Goal: Task Accomplishment & Management: Manage account settings

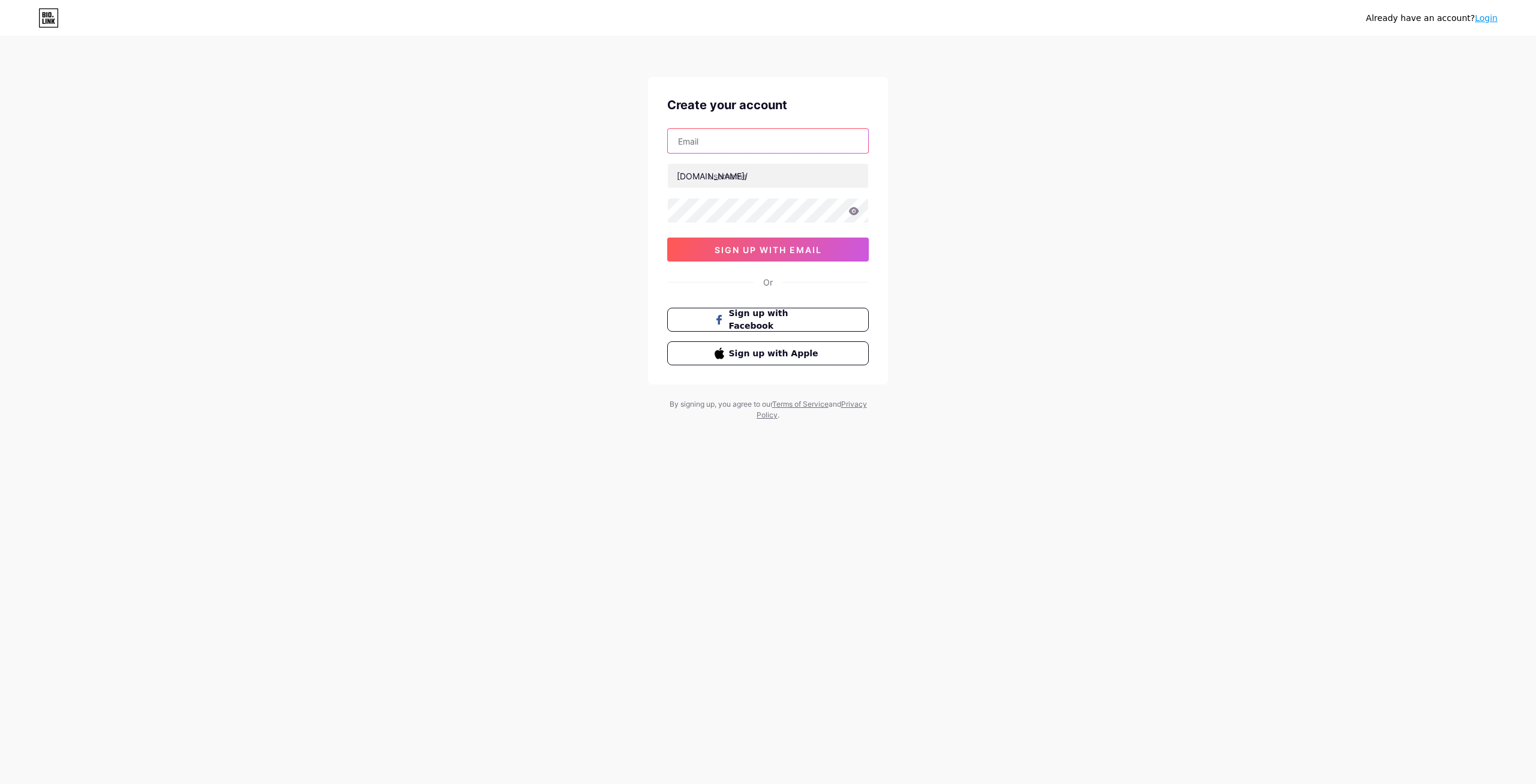
click at [731, 144] on input "text" at bounding box center [768, 141] width 200 height 24
type input "[EMAIL_ADDRESS][DOMAIN_NAME]"
type input "khct"
drag, startPoint x: 140, startPoint y: 202, endPoint x: 17, endPoint y: 200, distance: 123.0
click at [140, 201] on div "Already have an account? Login Create your account [EMAIL_ADDRESS][DOMAIN_NAME]…" at bounding box center [768, 230] width 1536 height 459
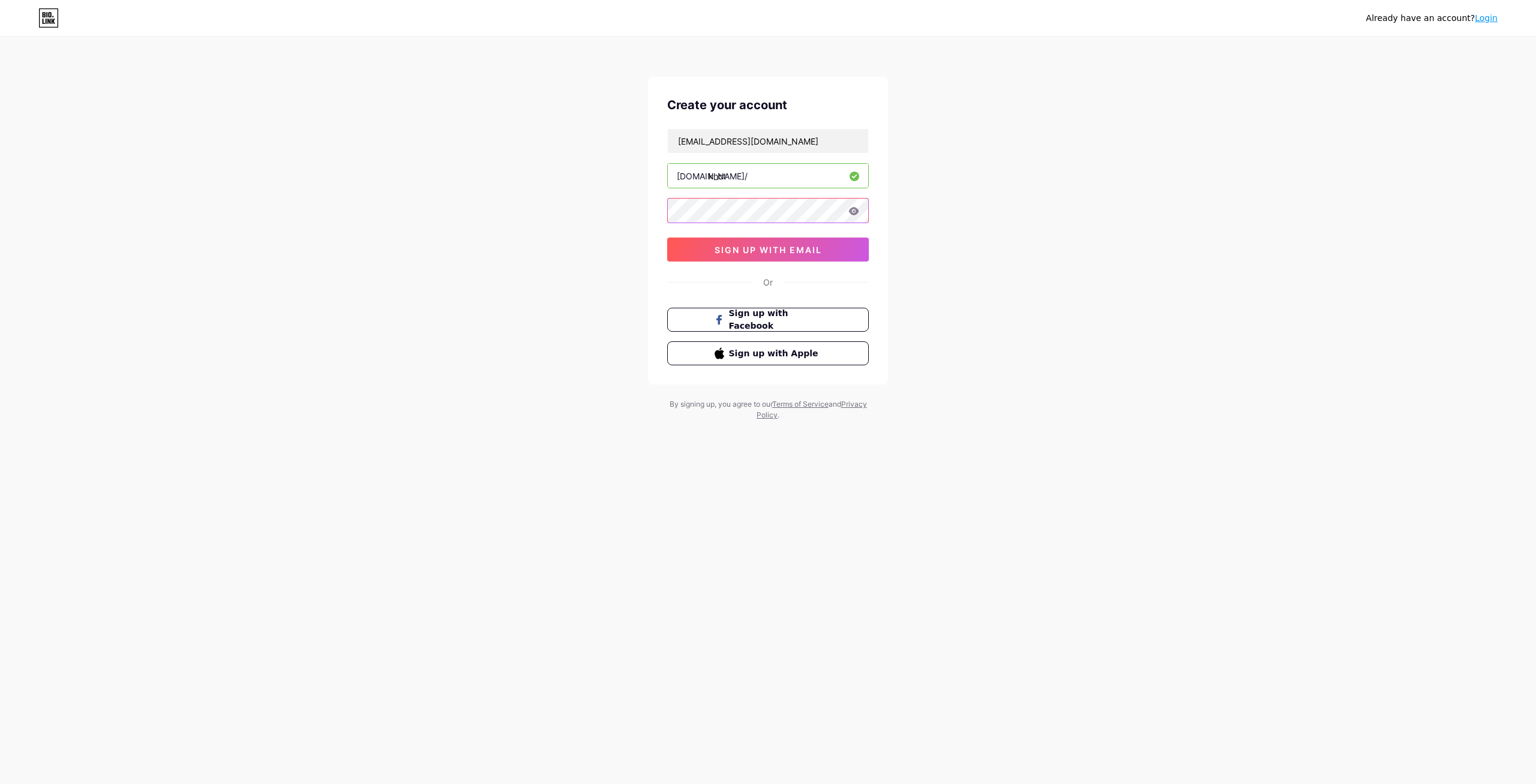
scroll to position [0, 245]
click at [751, 243] on button "sign up with email" at bounding box center [768, 249] width 202 height 24
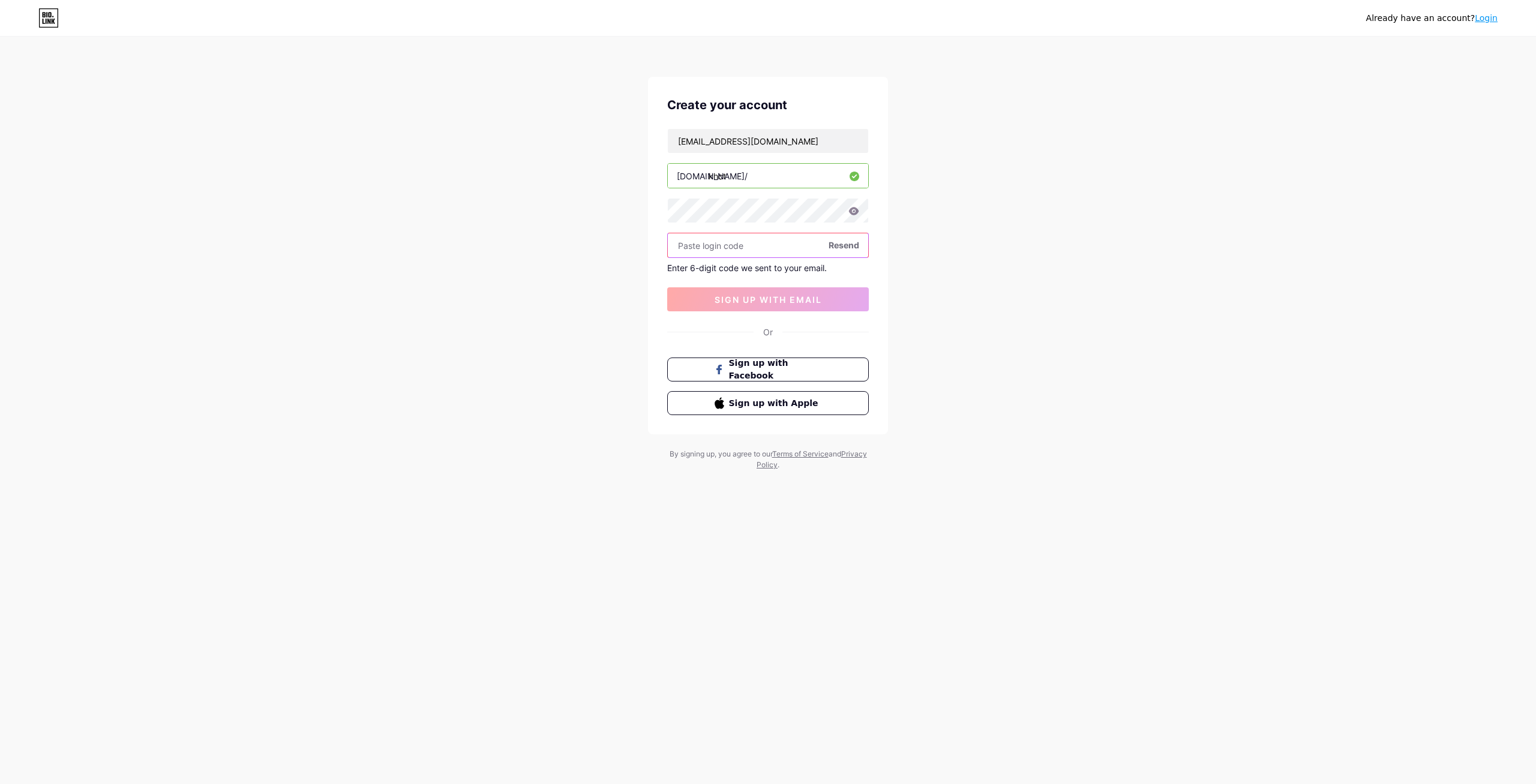
click at [734, 248] on input "text" at bounding box center [768, 245] width 200 height 24
paste input "7439"
type input "743951"
click at [774, 302] on span "sign up with email" at bounding box center [768, 299] width 107 height 10
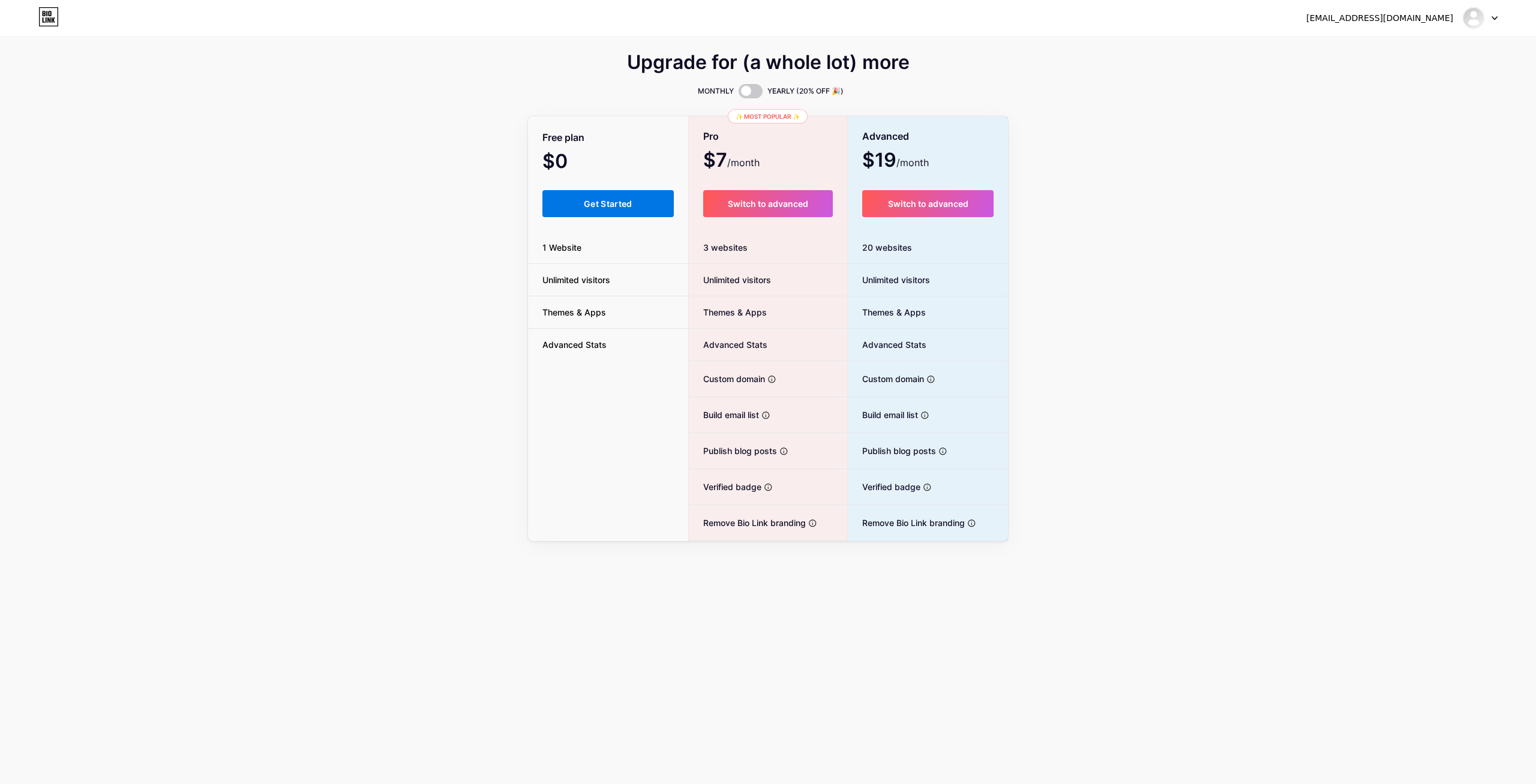
click at [570, 203] on button "Get Started" at bounding box center [608, 203] width 132 height 27
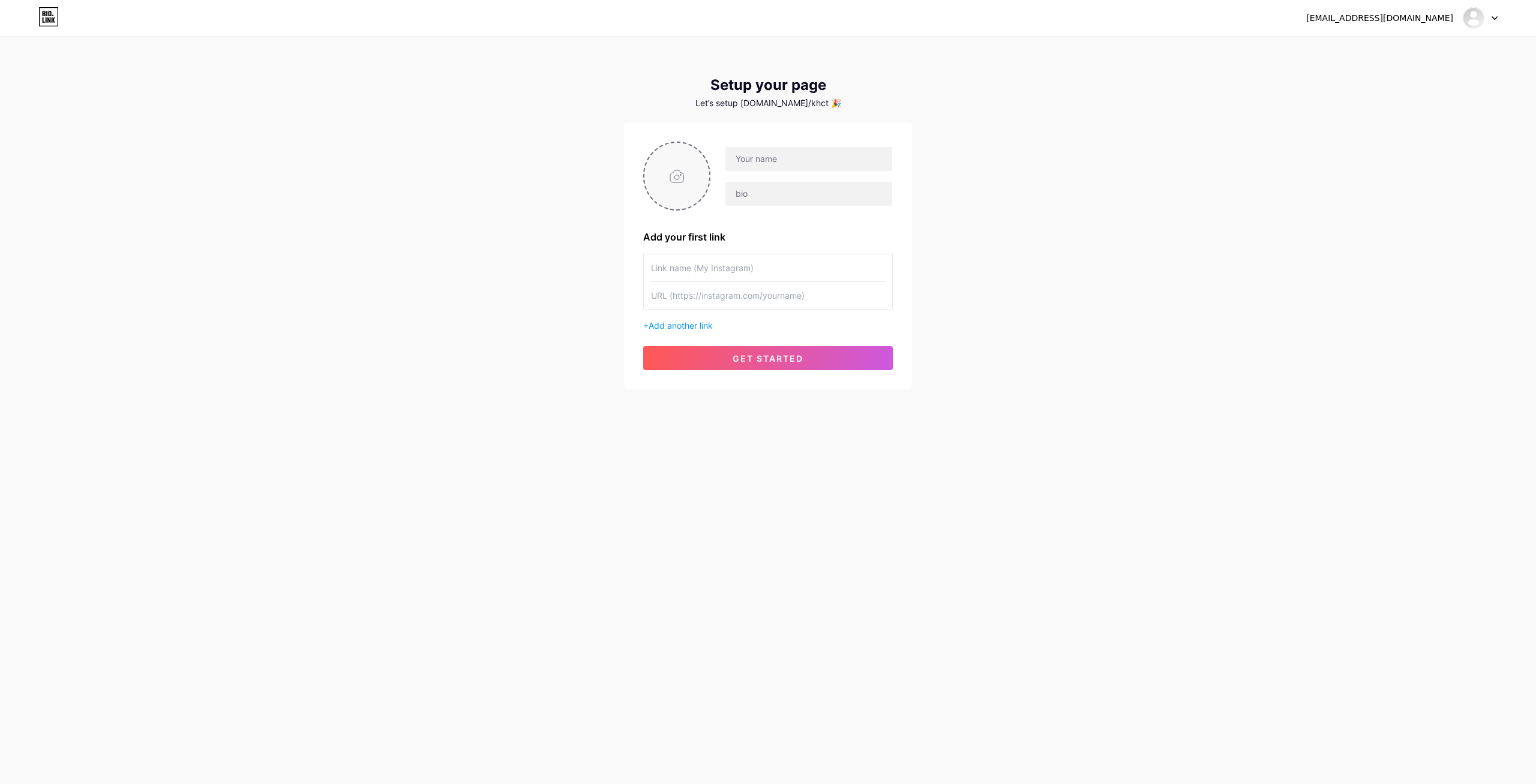
click at [675, 177] on input "file" at bounding box center [677, 176] width 65 height 66
type input "C:\fakepath\empty_black_256.png"
click at [764, 191] on input "text" at bounding box center [809, 193] width 166 height 24
type input "..."
click at [469, 317] on div "[EMAIL_ADDRESS][DOMAIN_NAME] Dashboard Logout Setup your page Let’s setup [DOMA…" at bounding box center [768, 214] width 1536 height 427
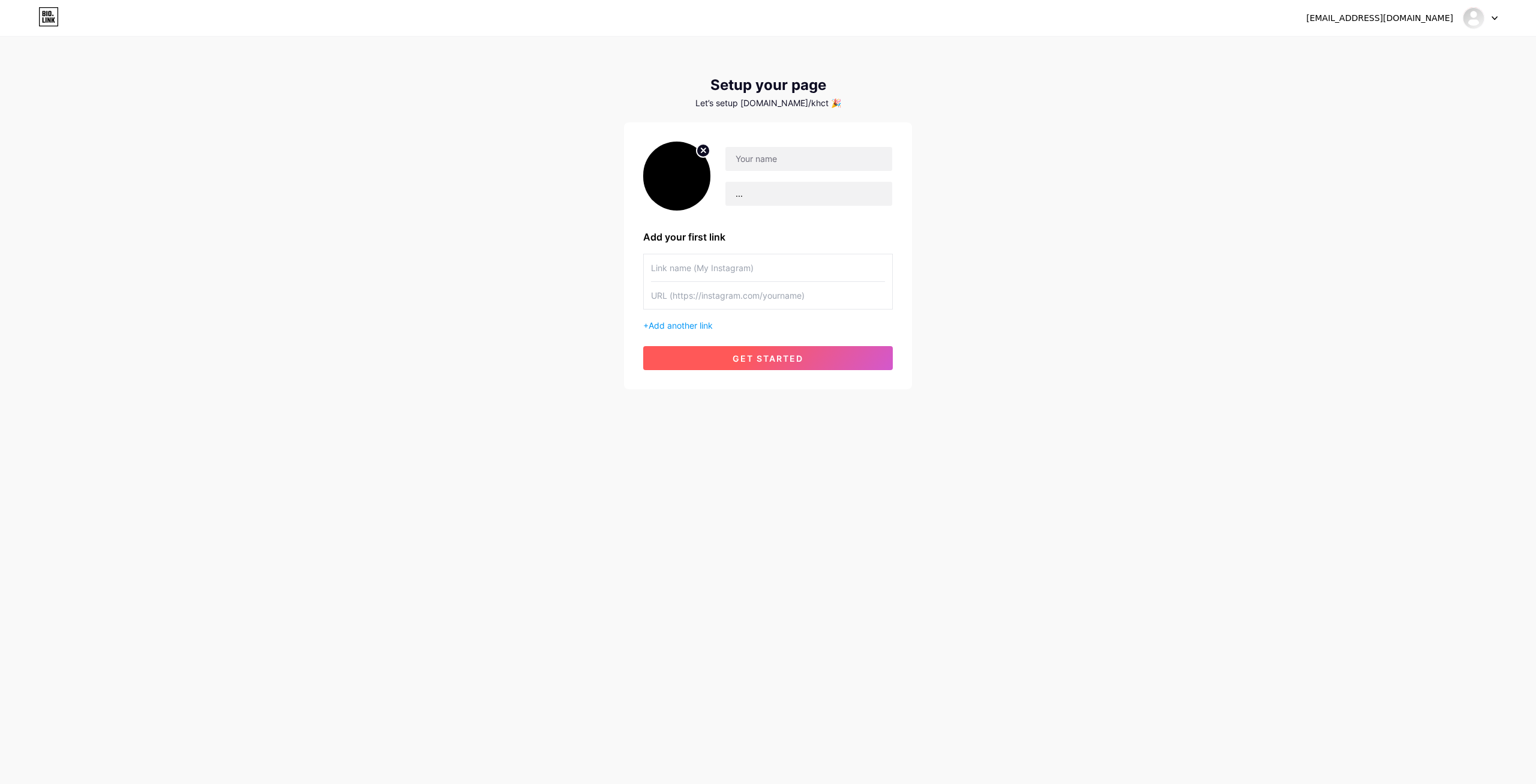
click at [820, 354] on button "get started" at bounding box center [768, 358] width 249 height 24
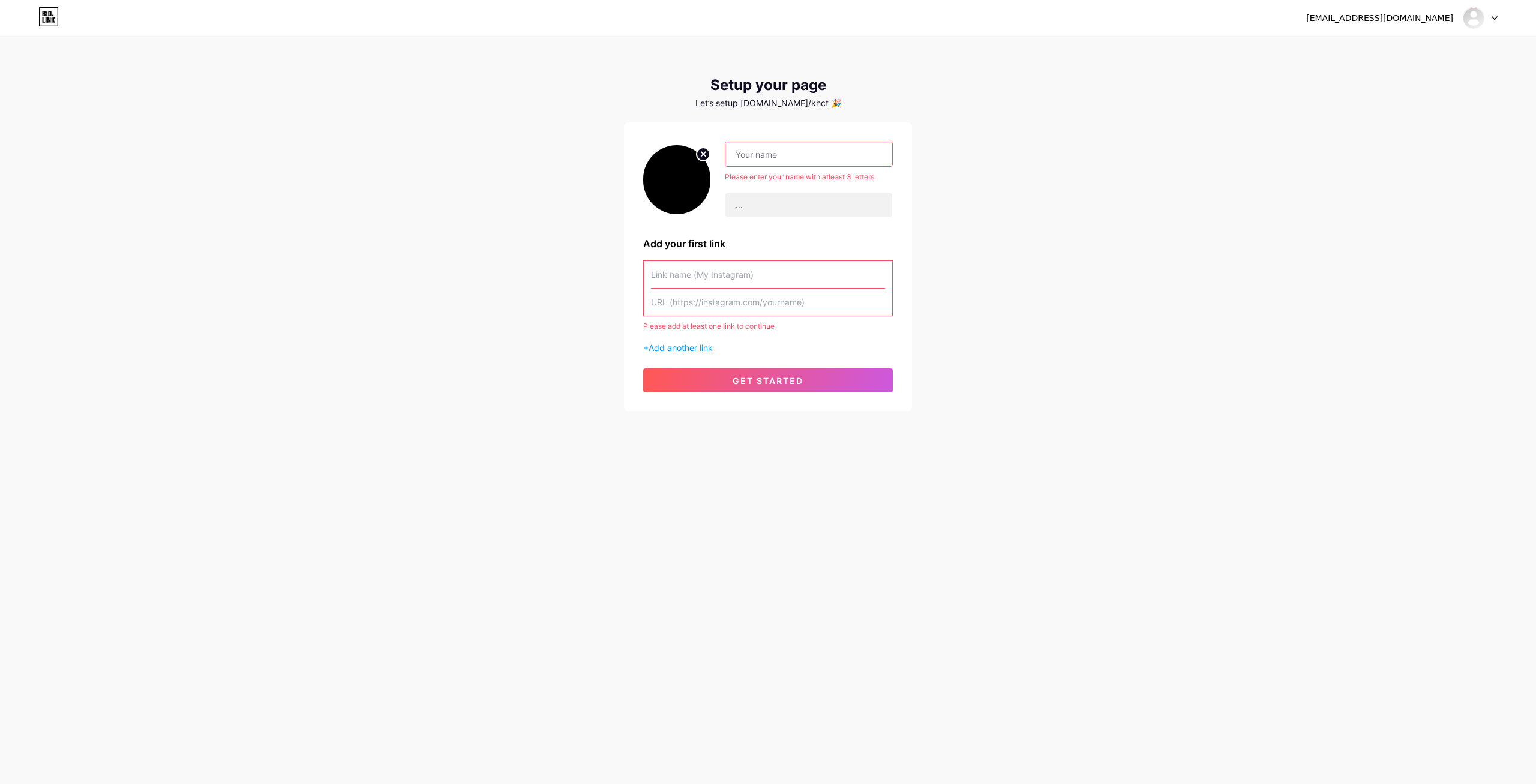
drag, startPoint x: 673, startPoint y: 130, endPoint x: 643, endPoint y: 125, distance: 30.4
click at [726, 142] on input "text" at bounding box center [809, 154] width 166 height 24
type input "..."
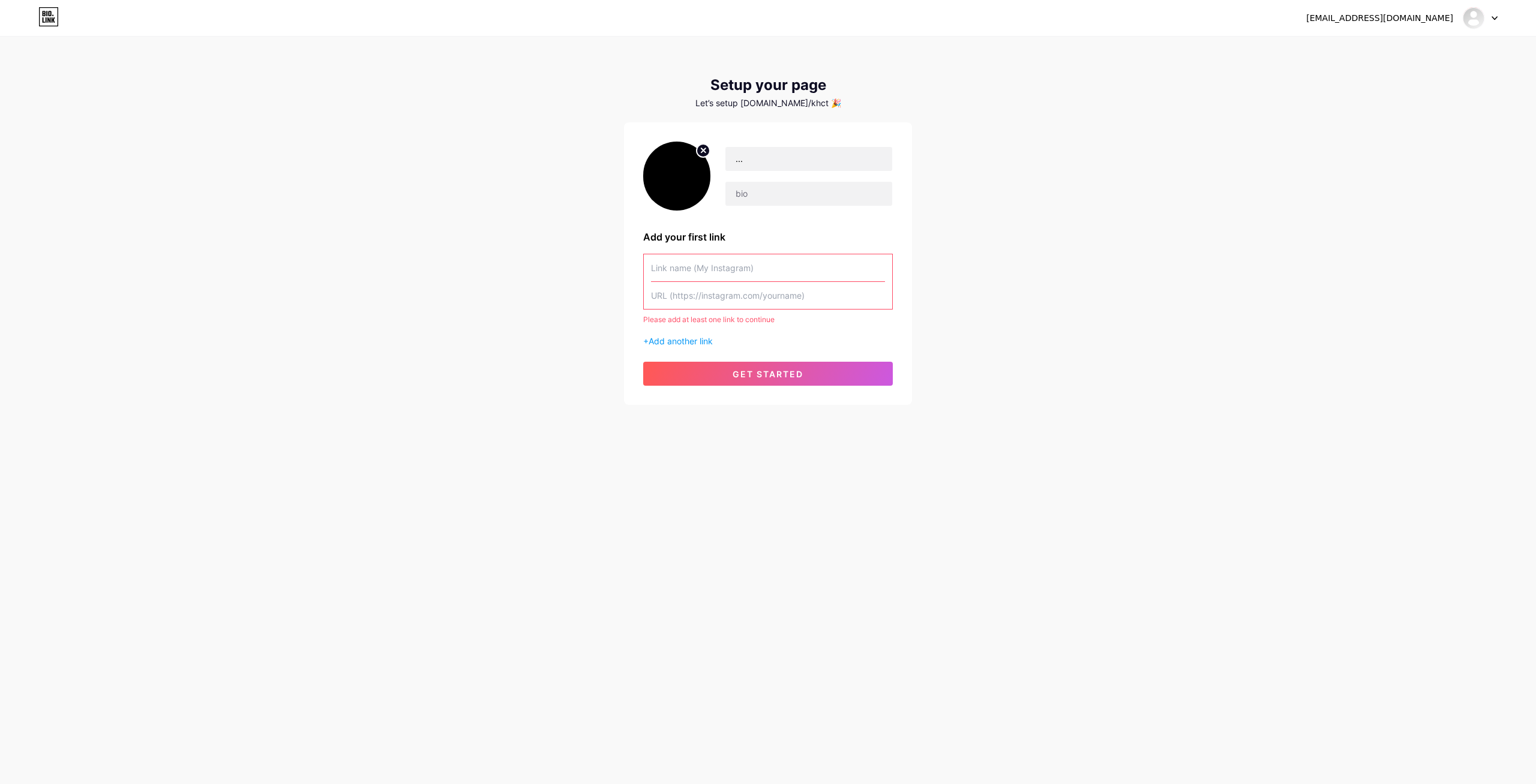
click at [699, 292] on input "text" at bounding box center [768, 296] width 234 height 27
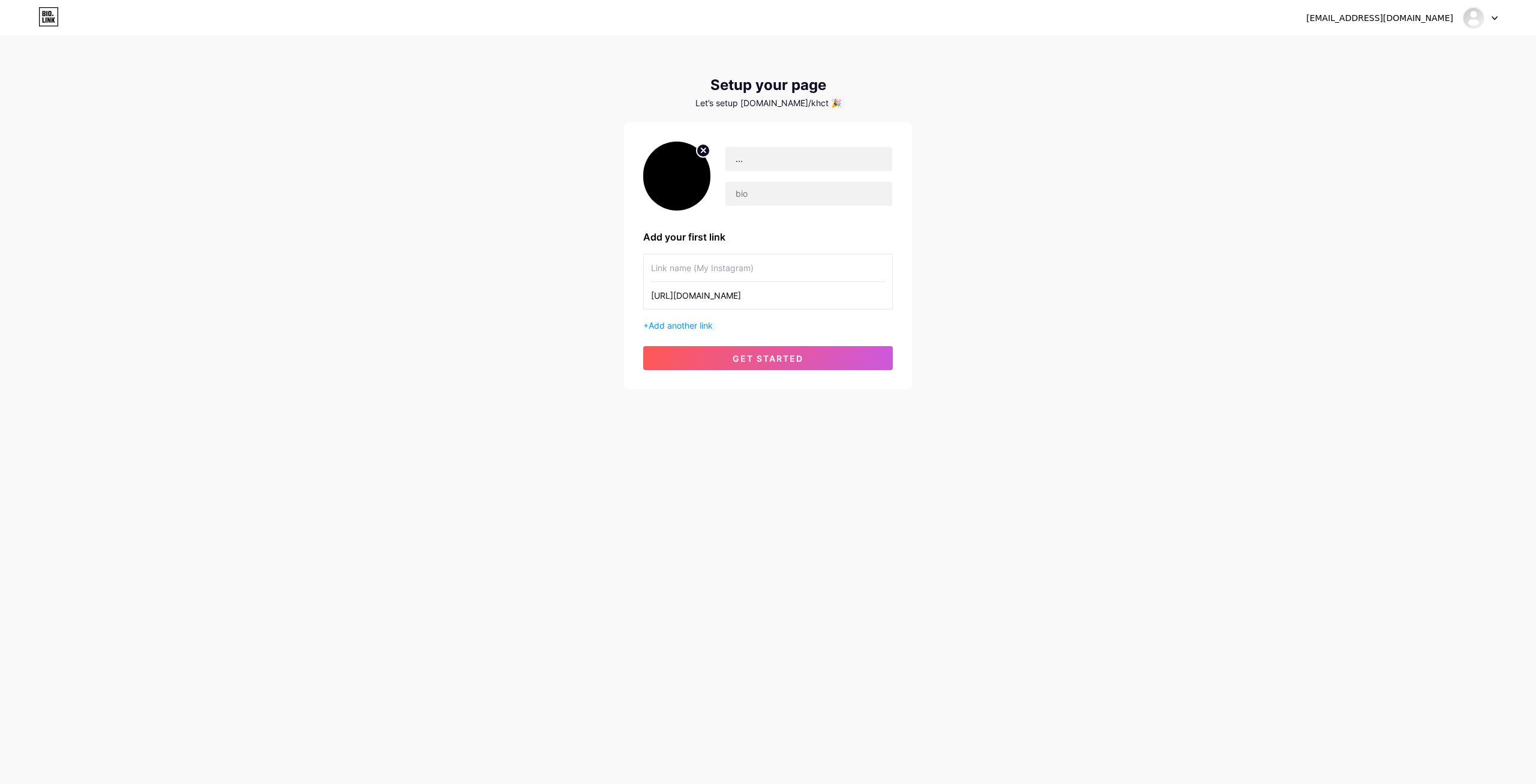
type input "[URL][DOMAIN_NAME]"
click at [676, 267] on input "text" at bounding box center [768, 268] width 234 height 27
type input "bio"
click at [785, 359] on span "get started" at bounding box center [768, 358] width 71 height 10
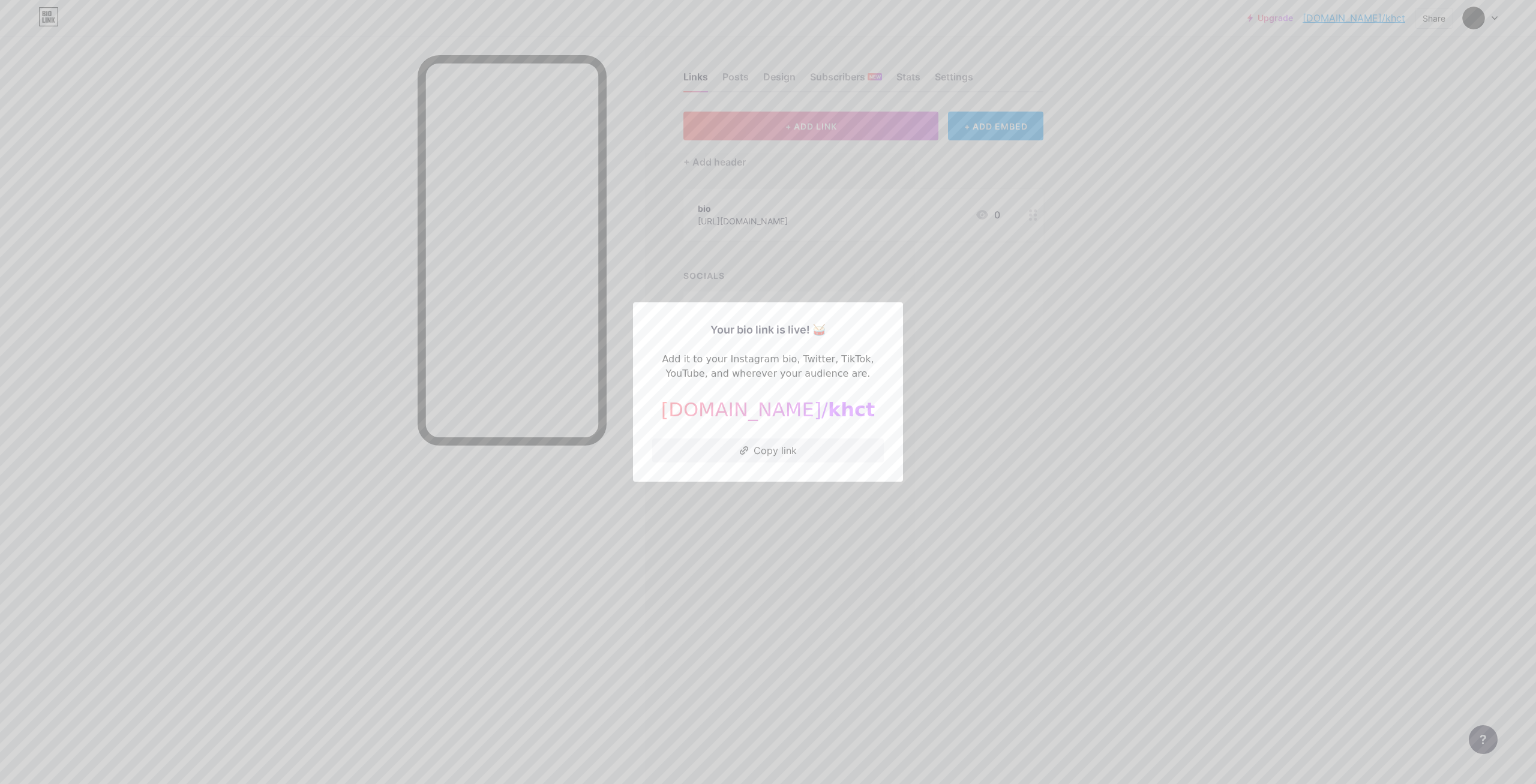
click at [1052, 372] on div at bounding box center [768, 392] width 1536 height 784
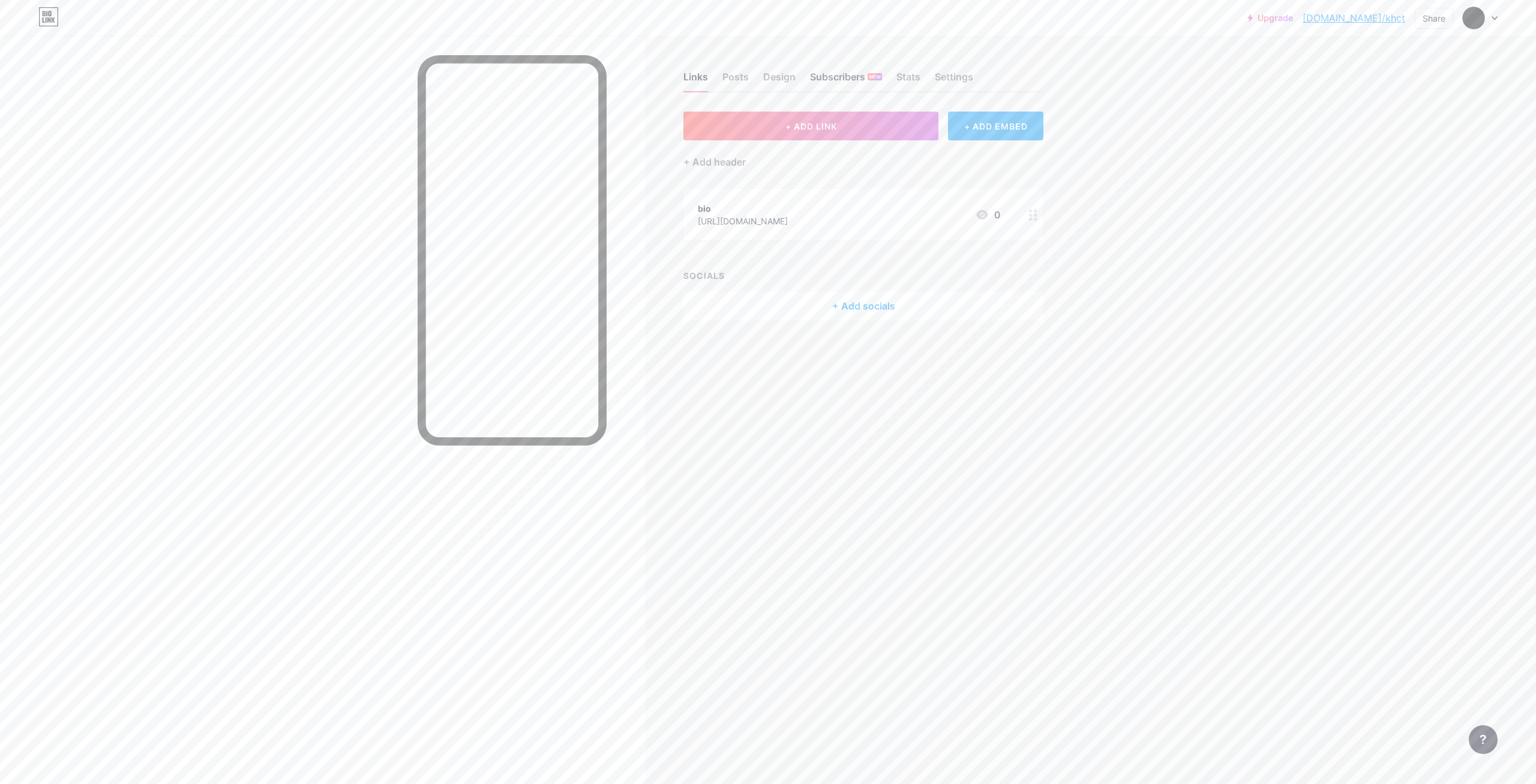
click at [836, 77] on div "Subscribers NEW" at bounding box center [846, 80] width 72 height 21
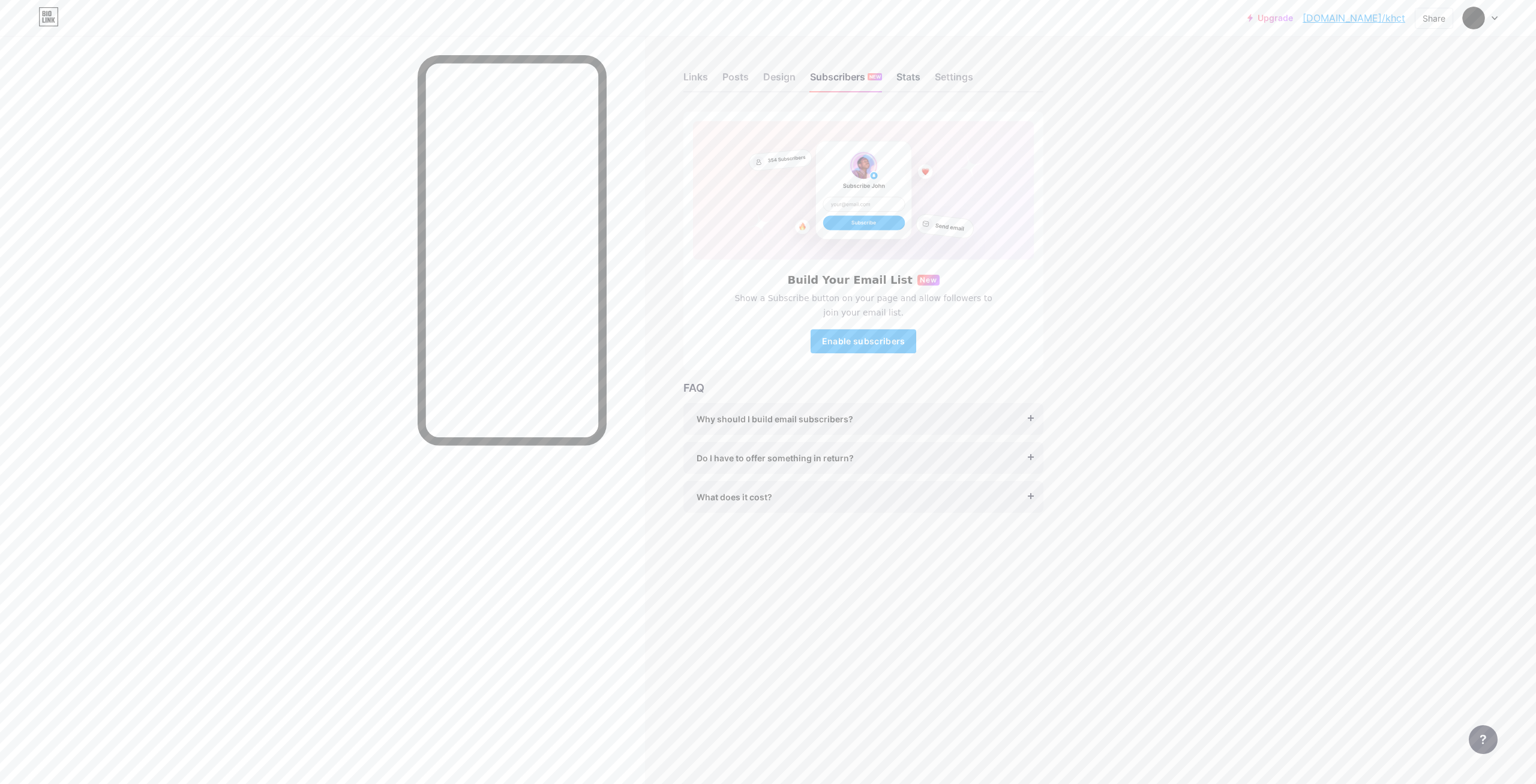
click at [903, 77] on div "Stats" at bounding box center [908, 80] width 24 height 21
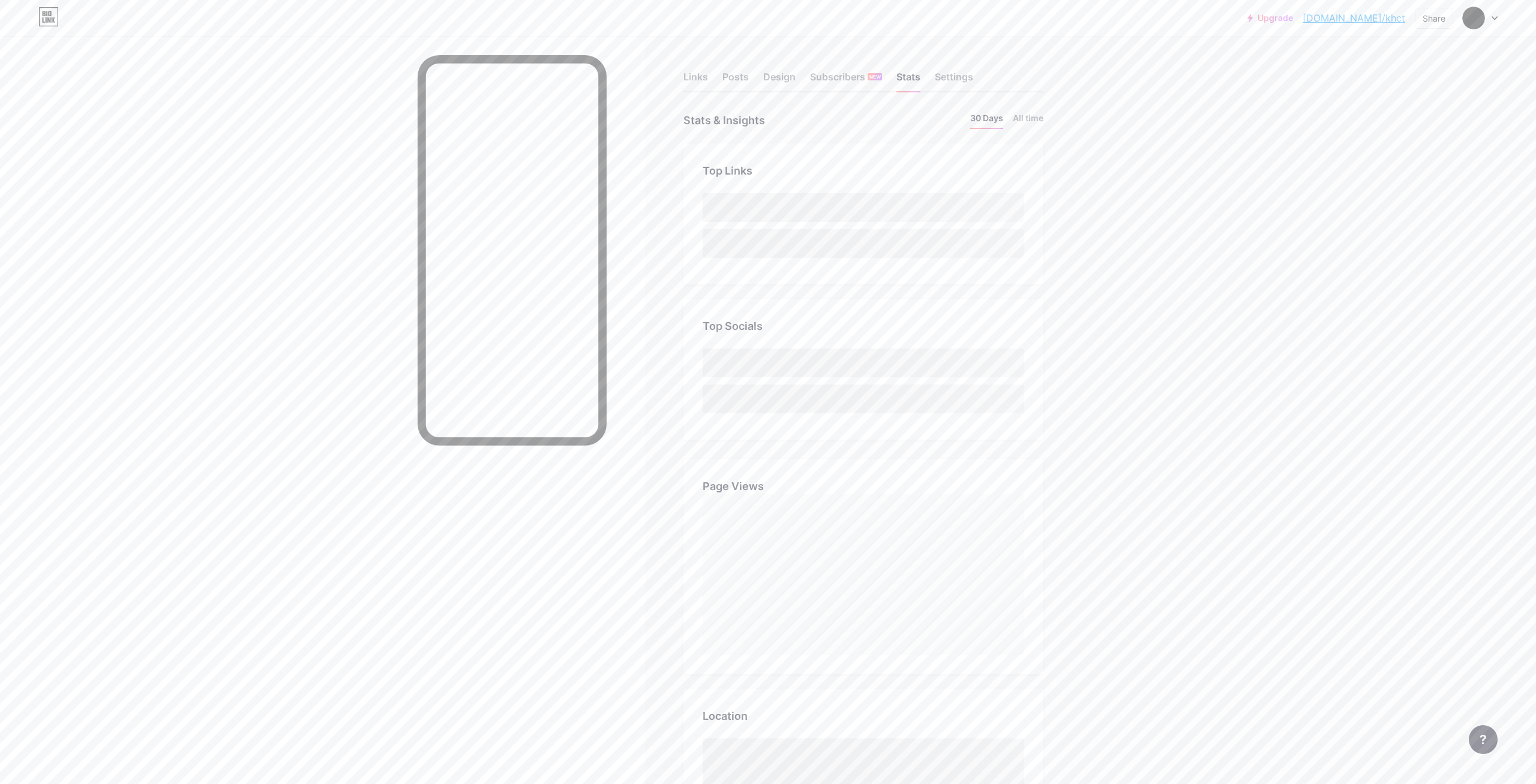
scroll to position [784, 1536]
click at [961, 77] on div "Settings" at bounding box center [954, 80] width 39 height 21
click at [704, 79] on div "Links" at bounding box center [695, 80] width 24 height 21
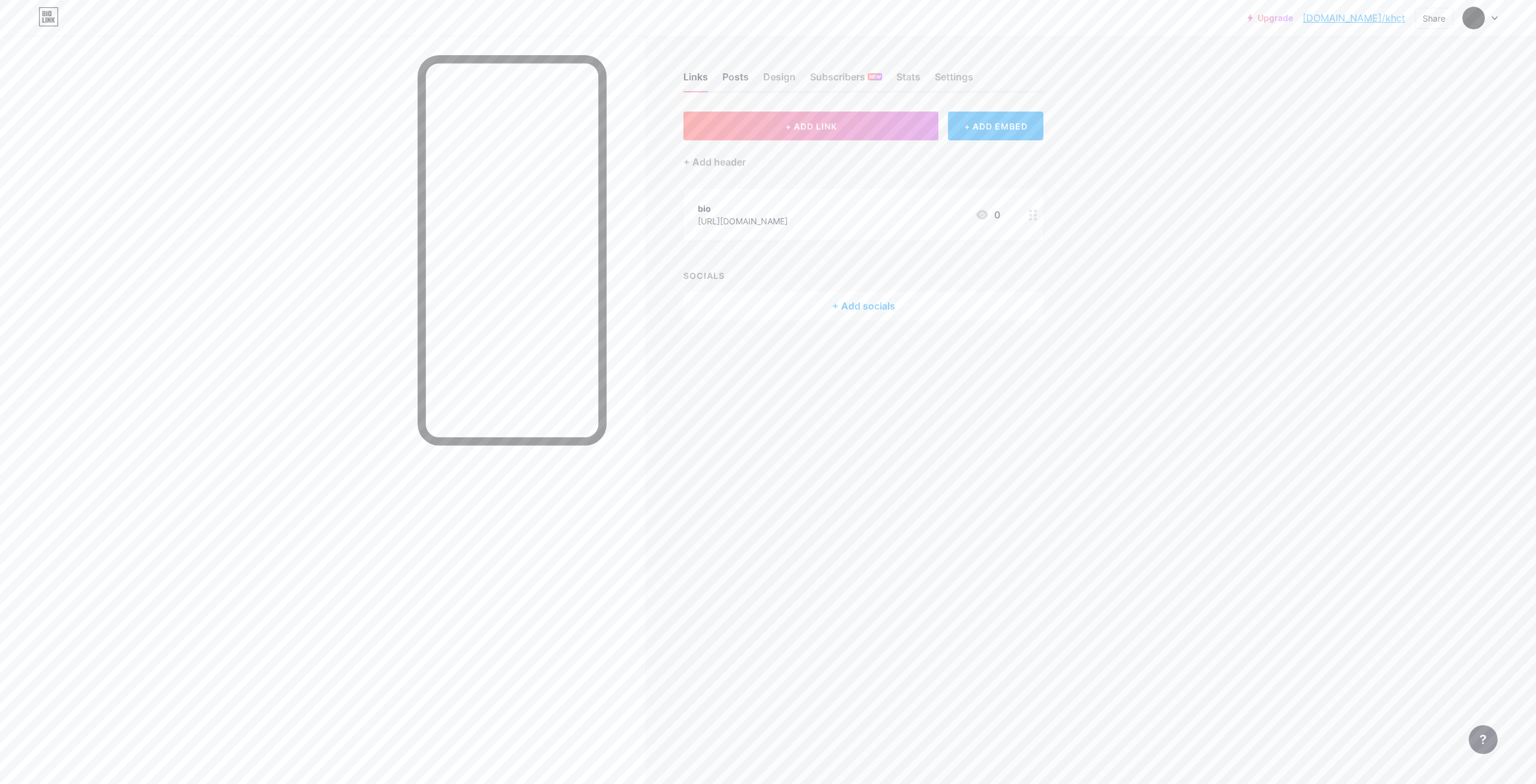
click at [743, 77] on div "Posts" at bounding box center [735, 80] width 26 height 21
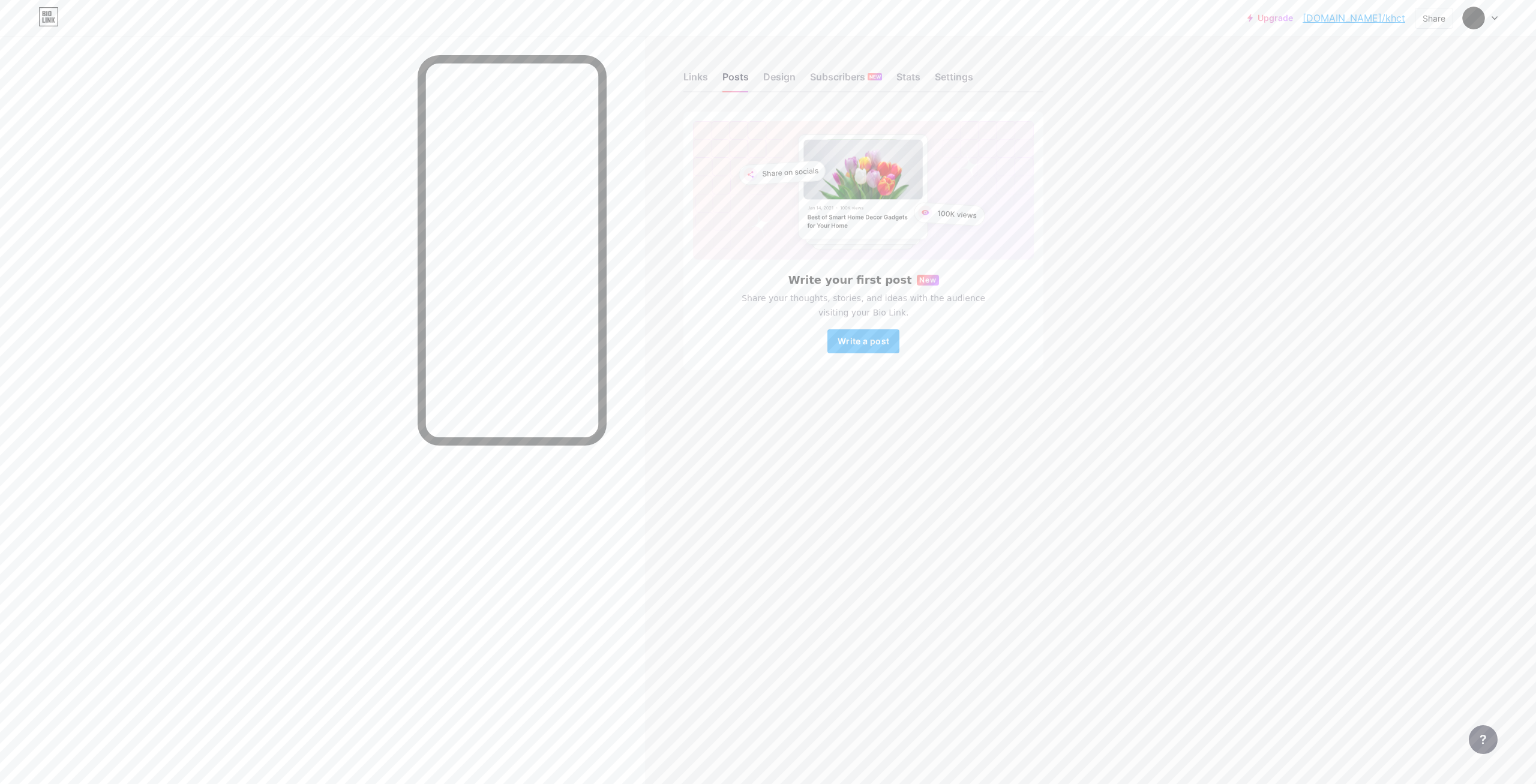
click at [1496, 17] on icon at bounding box center [1495, 18] width 6 height 4
click at [1408, 135] on link "Account settings" at bounding box center [1422, 136] width 149 height 32
